Goal: Find specific page/section

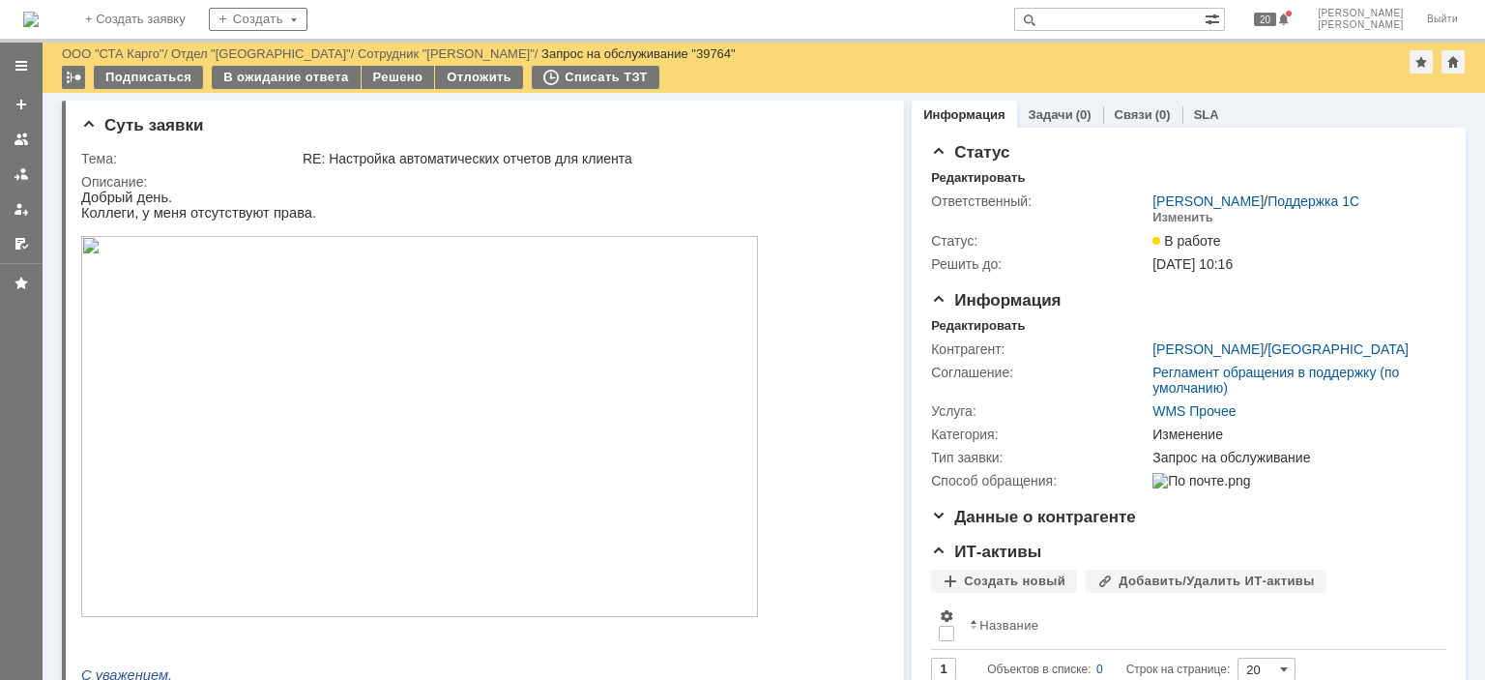
scroll to position [1450, 0]
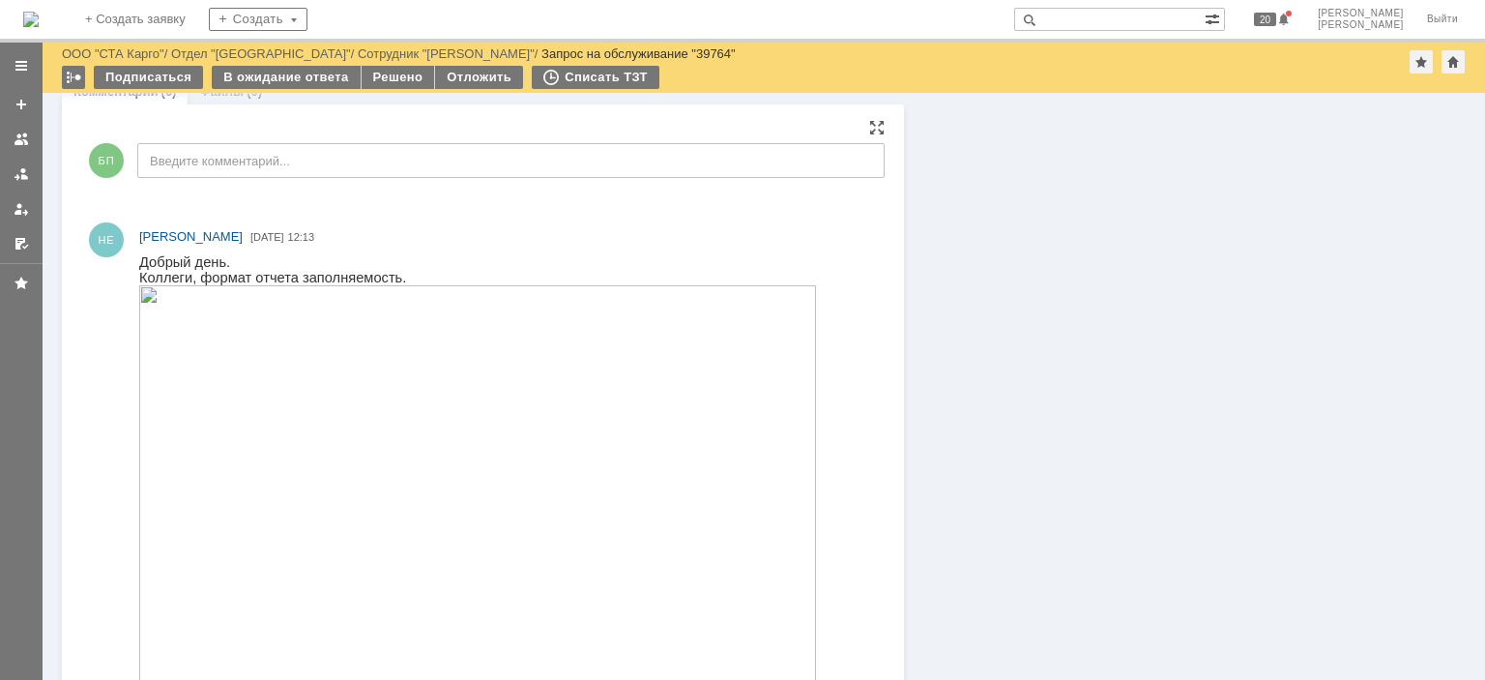
click at [317, 201] on div "БП Введите комментарий..." at bounding box center [483, 163] width 804 height 90
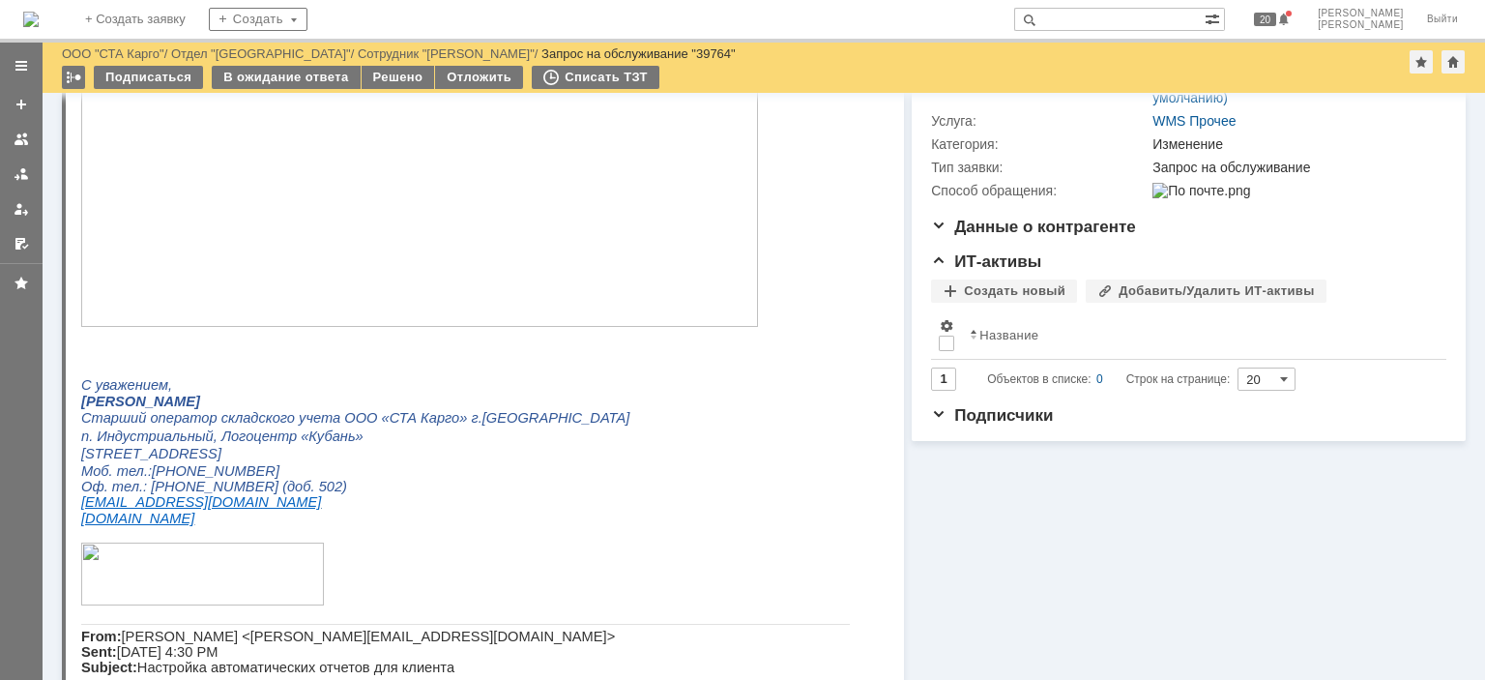
scroll to position [0, 0]
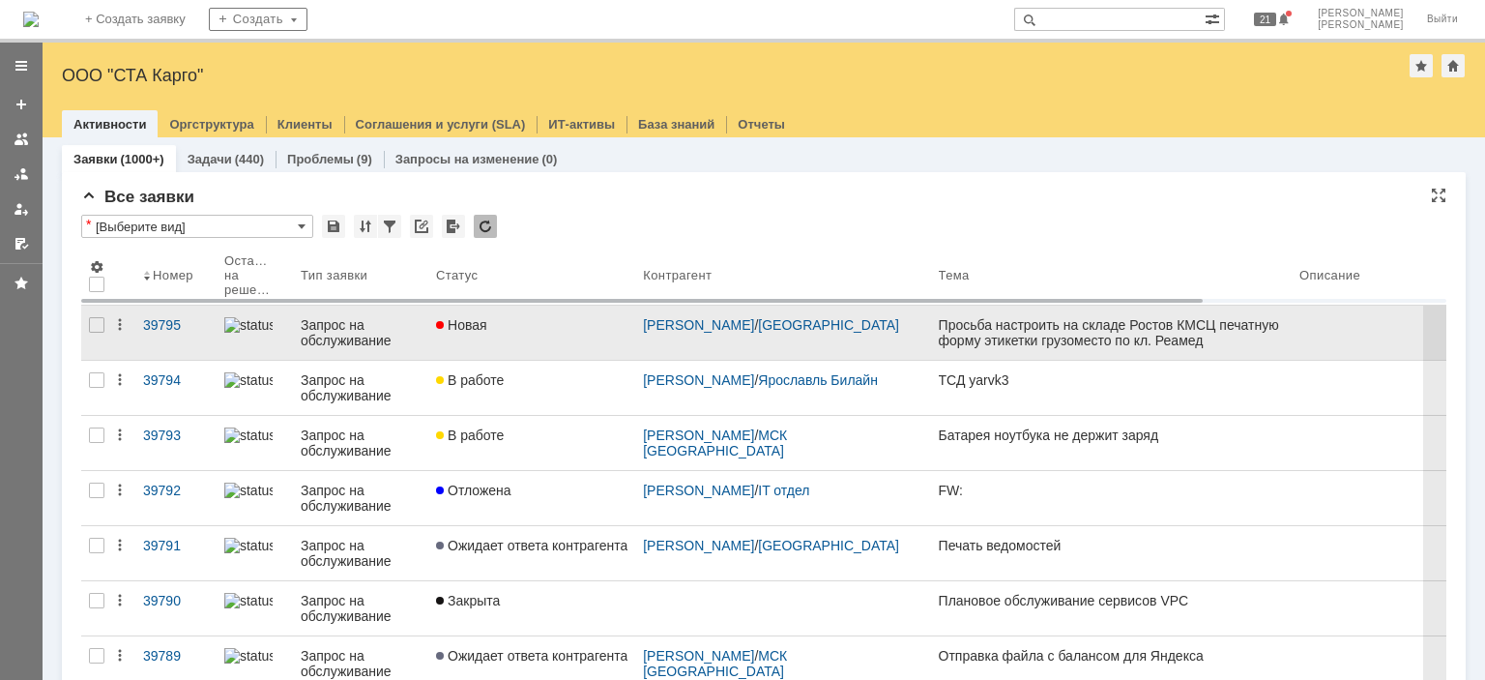
click at [547, 325] on div "Новая" at bounding box center [531, 324] width 191 height 15
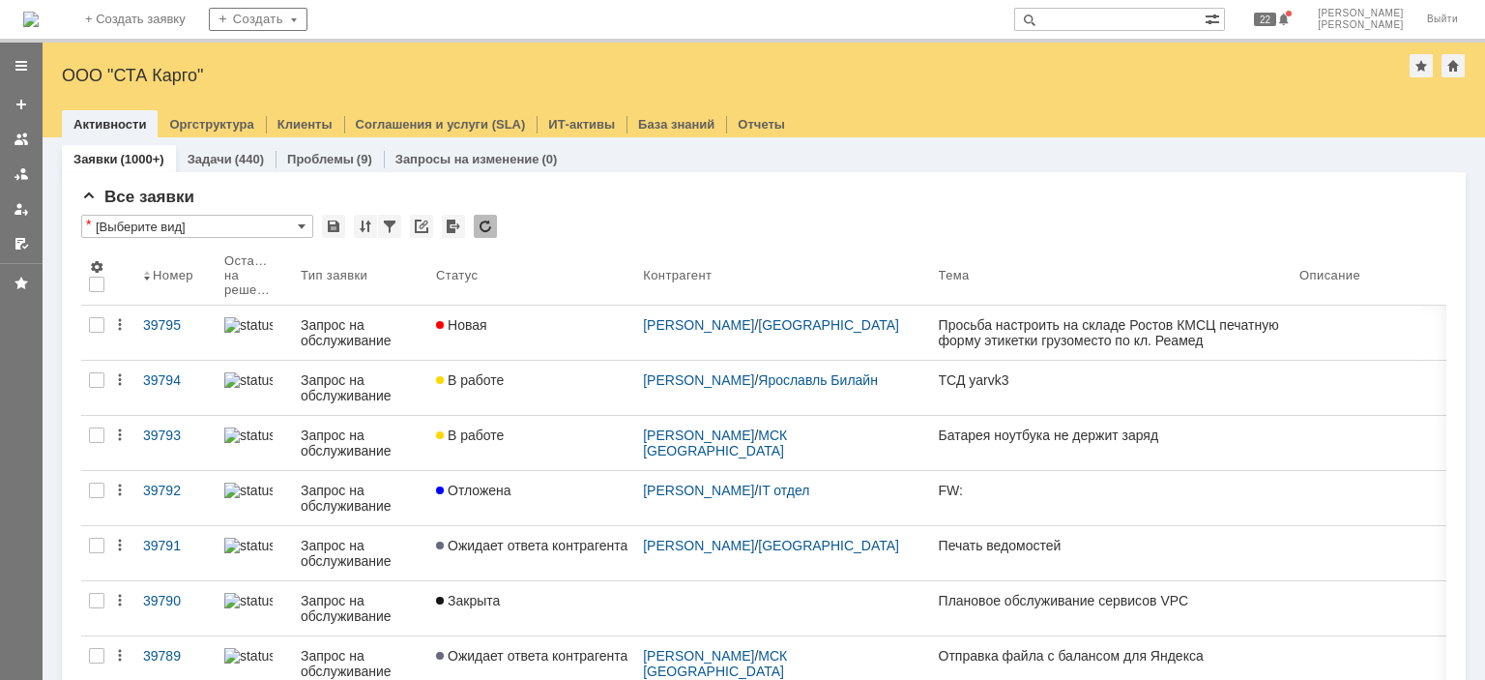
click at [1140, 15] on input "text" at bounding box center [1109, 19] width 190 height 23
type input "39776"
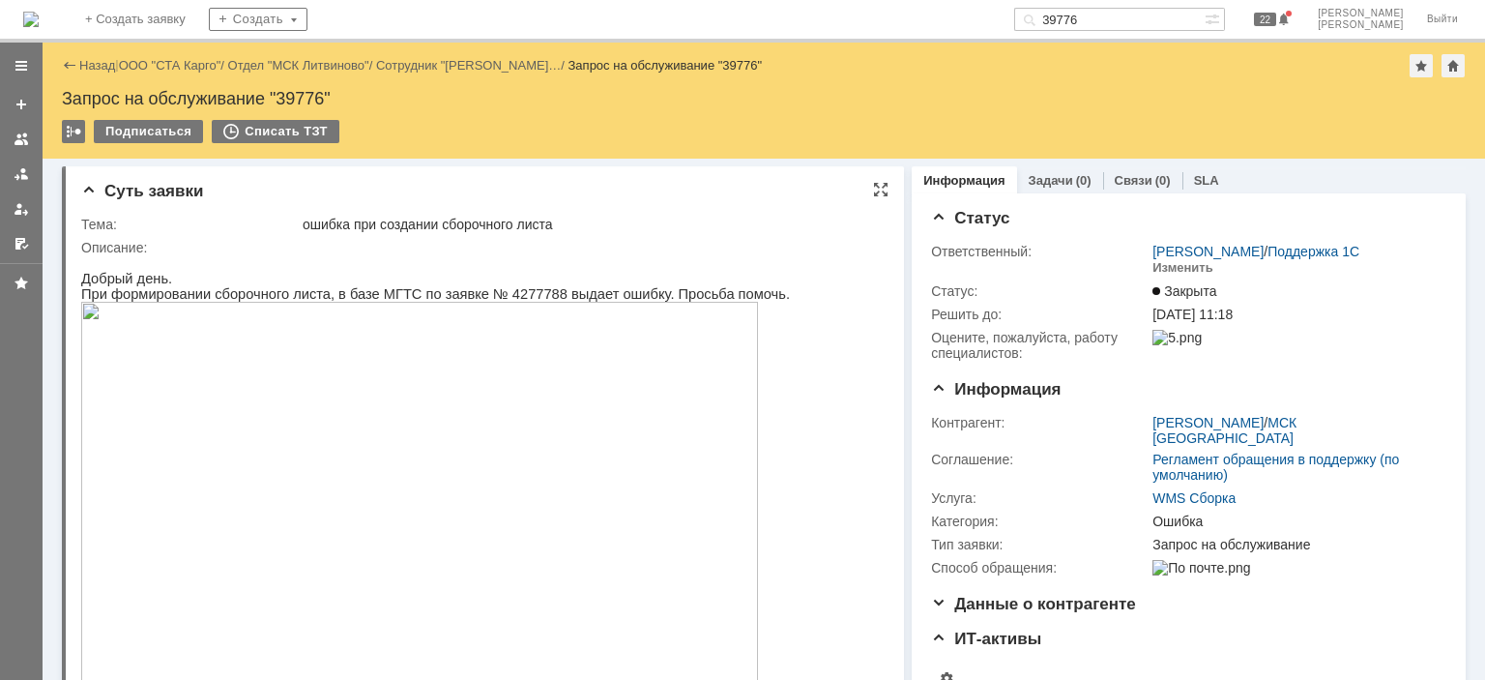
click at [587, 379] on img at bounding box center [419, 492] width 677 height 381
